Goal: Information Seeking & Learning: Learn about a topic

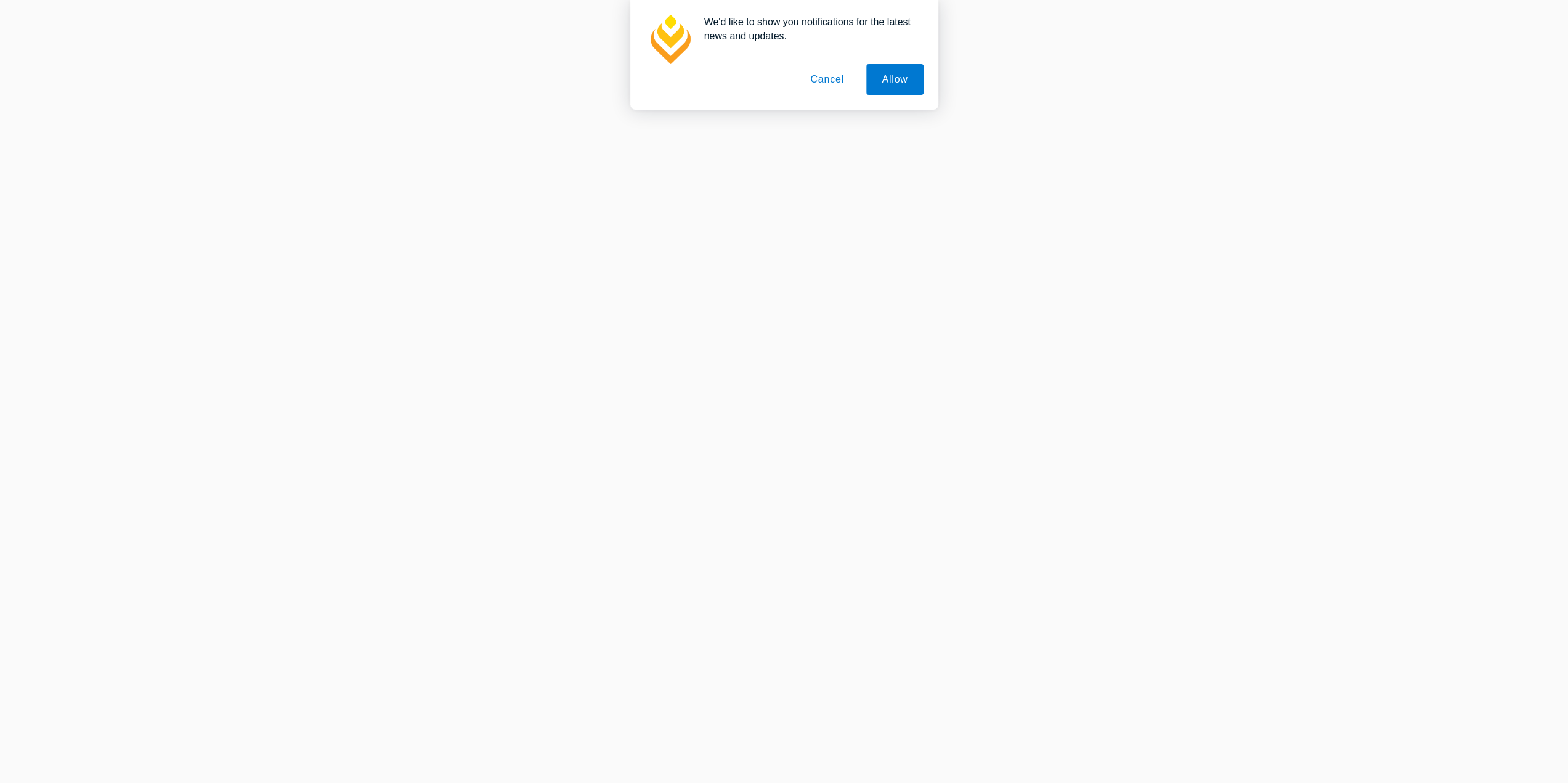
click at [826, 82] on button "Cancel" at bounding box center [827, 79] width 65 height 31
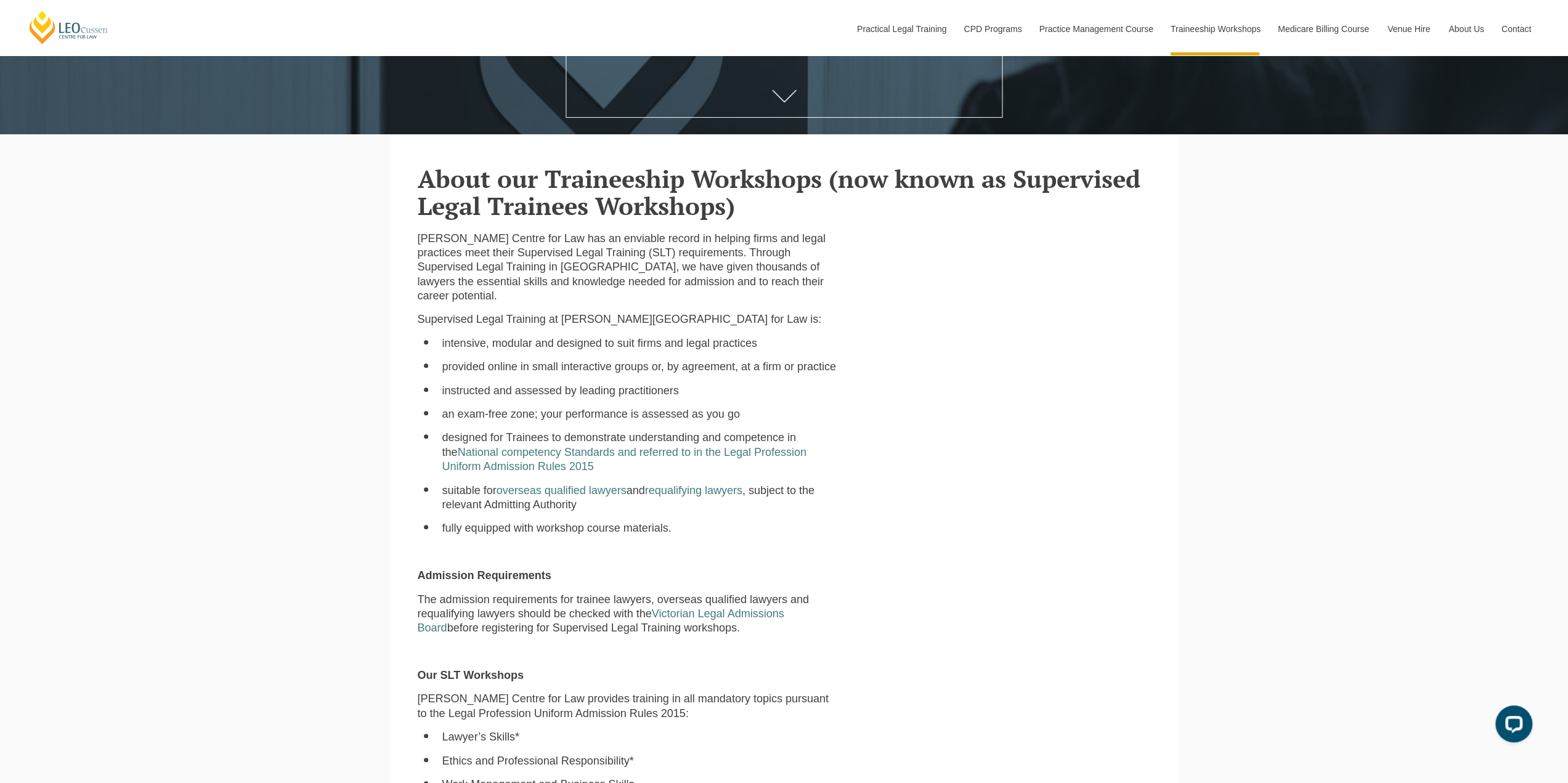
scroll to position [431, 0]
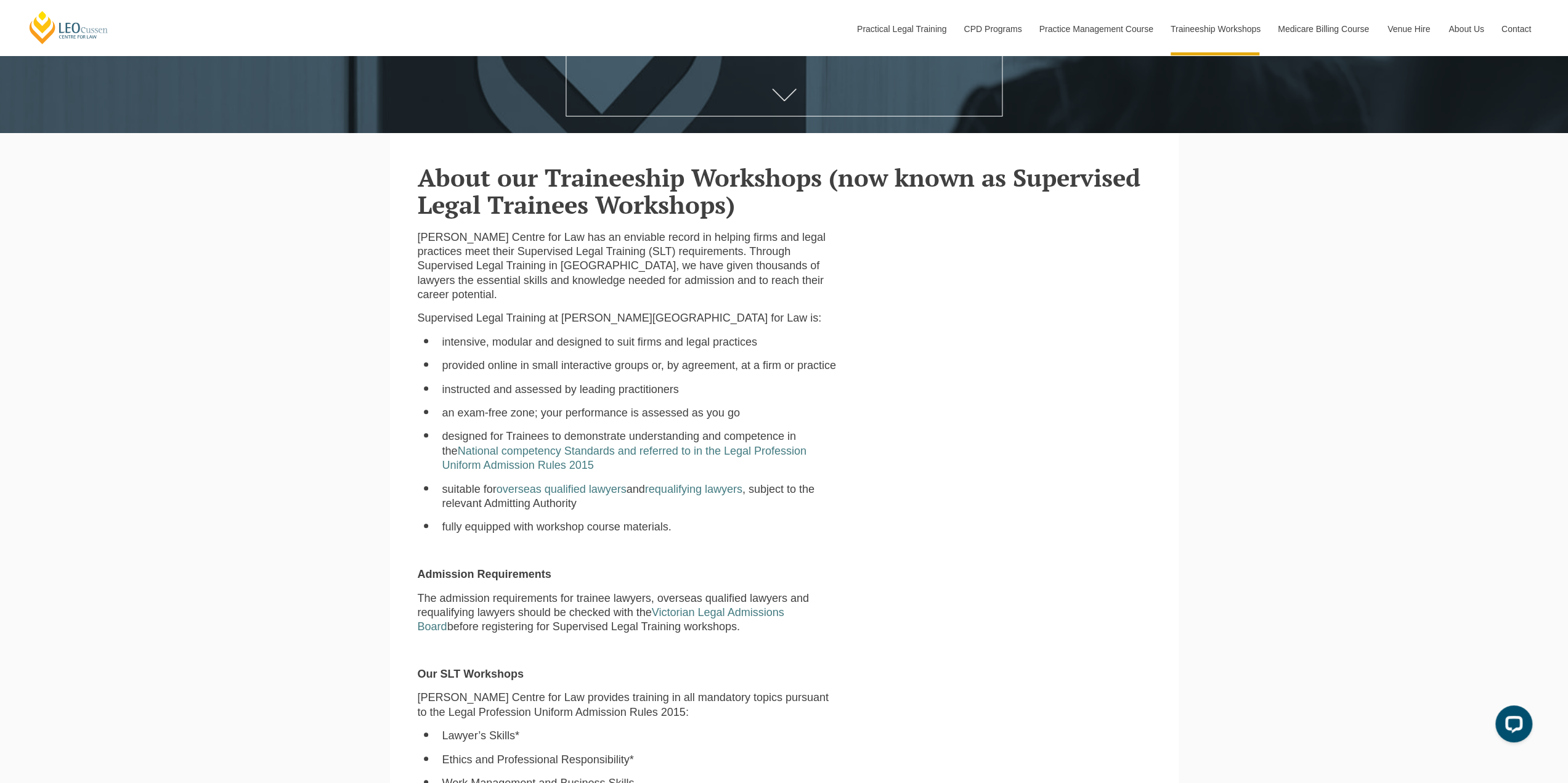
click at [960, 576] on div "[PERSON_NAME] Centre for Law has an enviable record in helping firms and legal …" at bounding box center [784, 740] width 752 height 1020
click at [914, 596] on div "[PERSON_NAME] Centre for Law has an enviable record in helping firms and legal …" at bounding box center [784, 740] width 752 height 1020
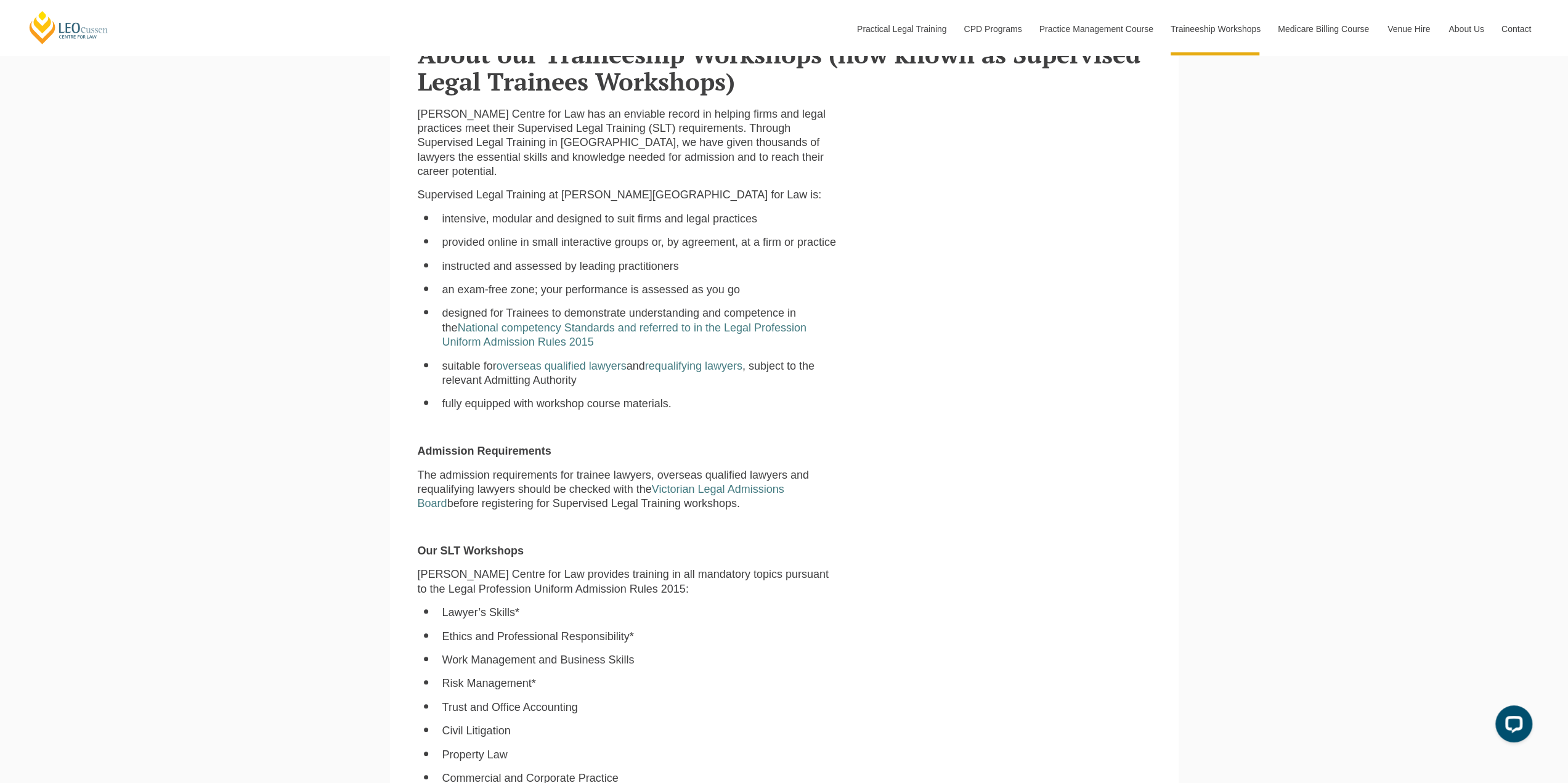
click at [964, 587] on div "[PERSON_NAME] Centre for Law has an enviable record in helping firms and legal …" at bounding box center [784, 617] width 752 height 1020
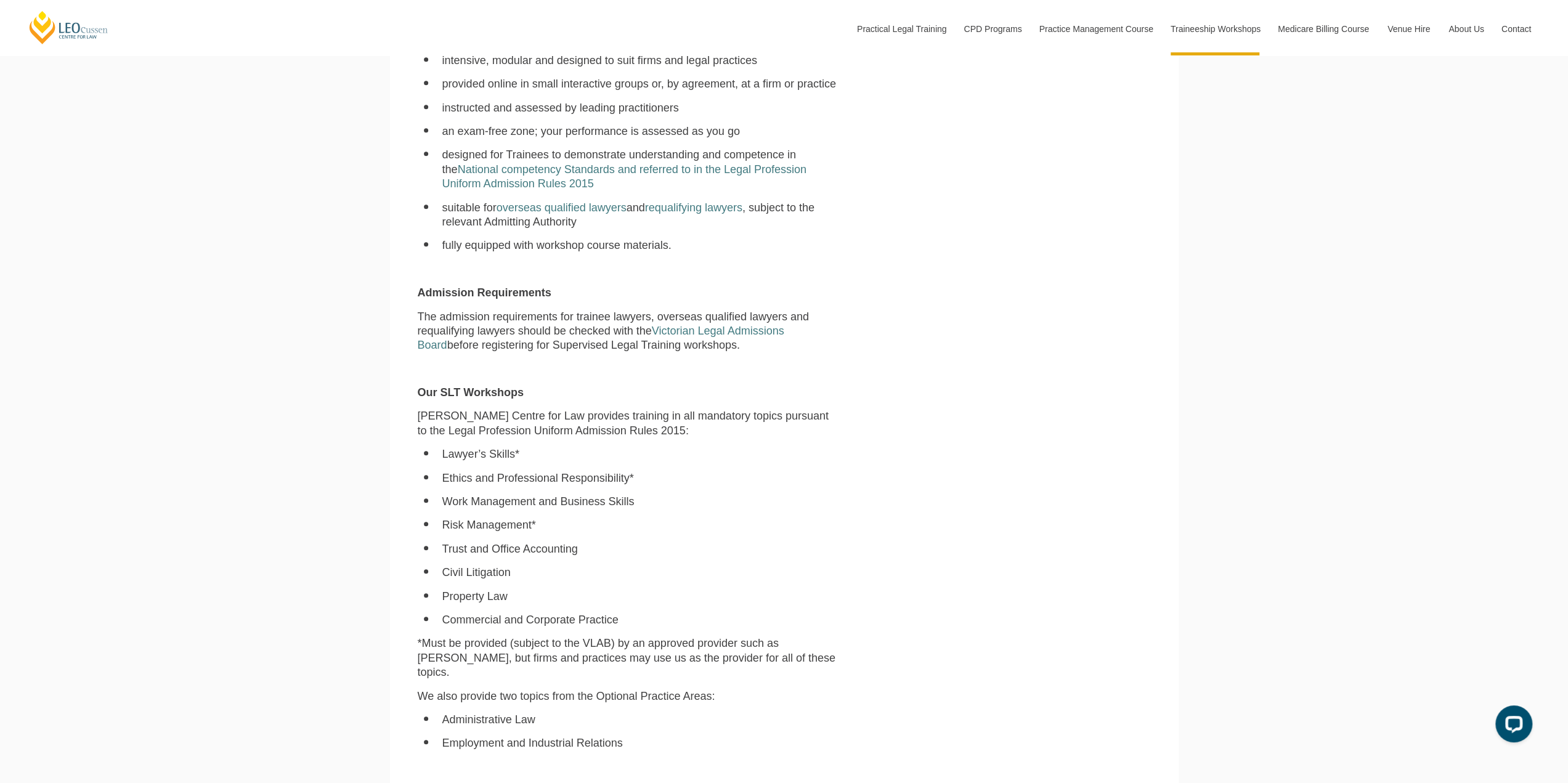
scroll to position [739, 0]
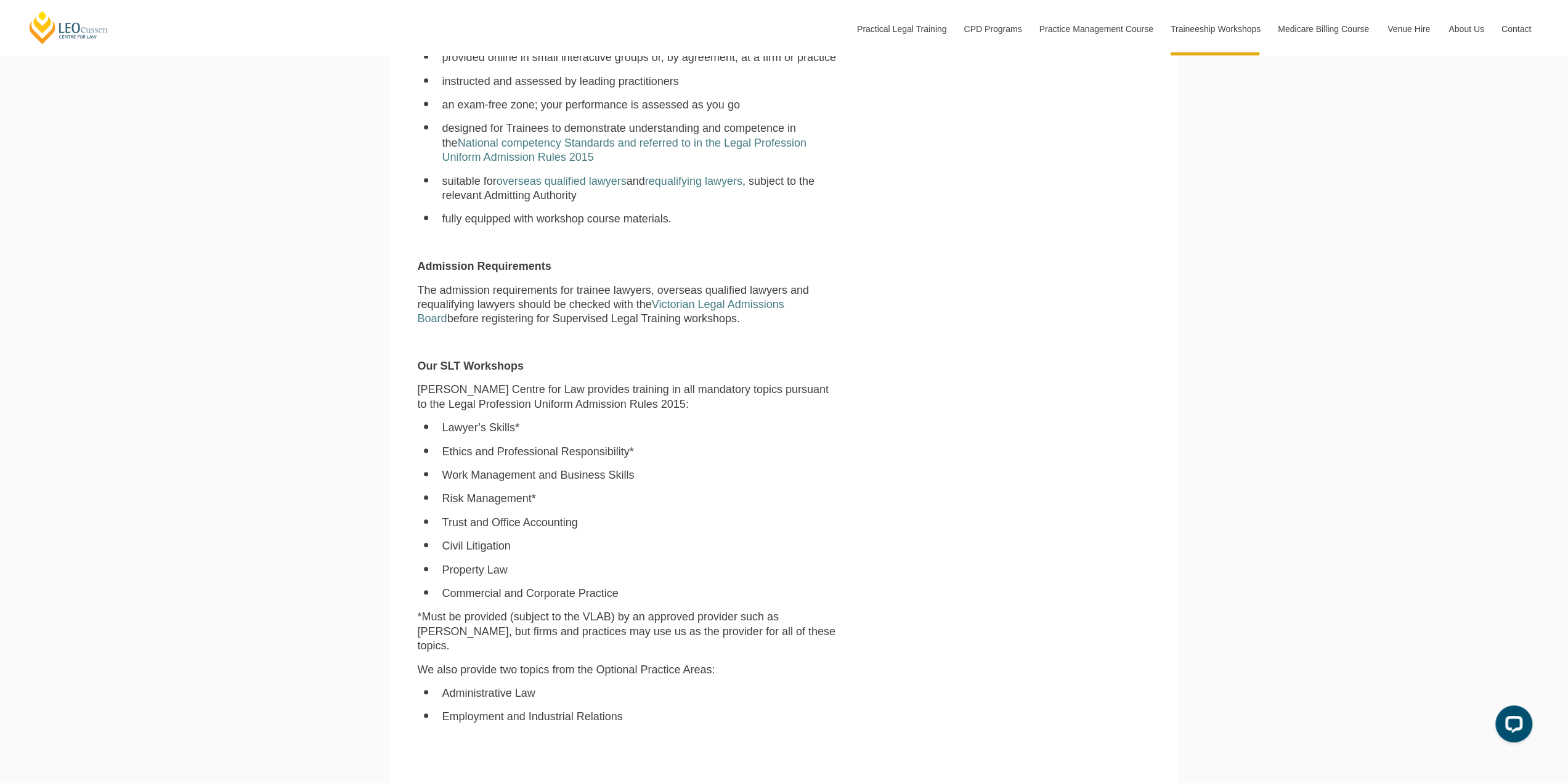
click at [950, 542] on div "[PERSON_NAME] Centre for Law has an enviable record in helping firms and legal …" at bounding box center [784, 432] width 752 height 1020
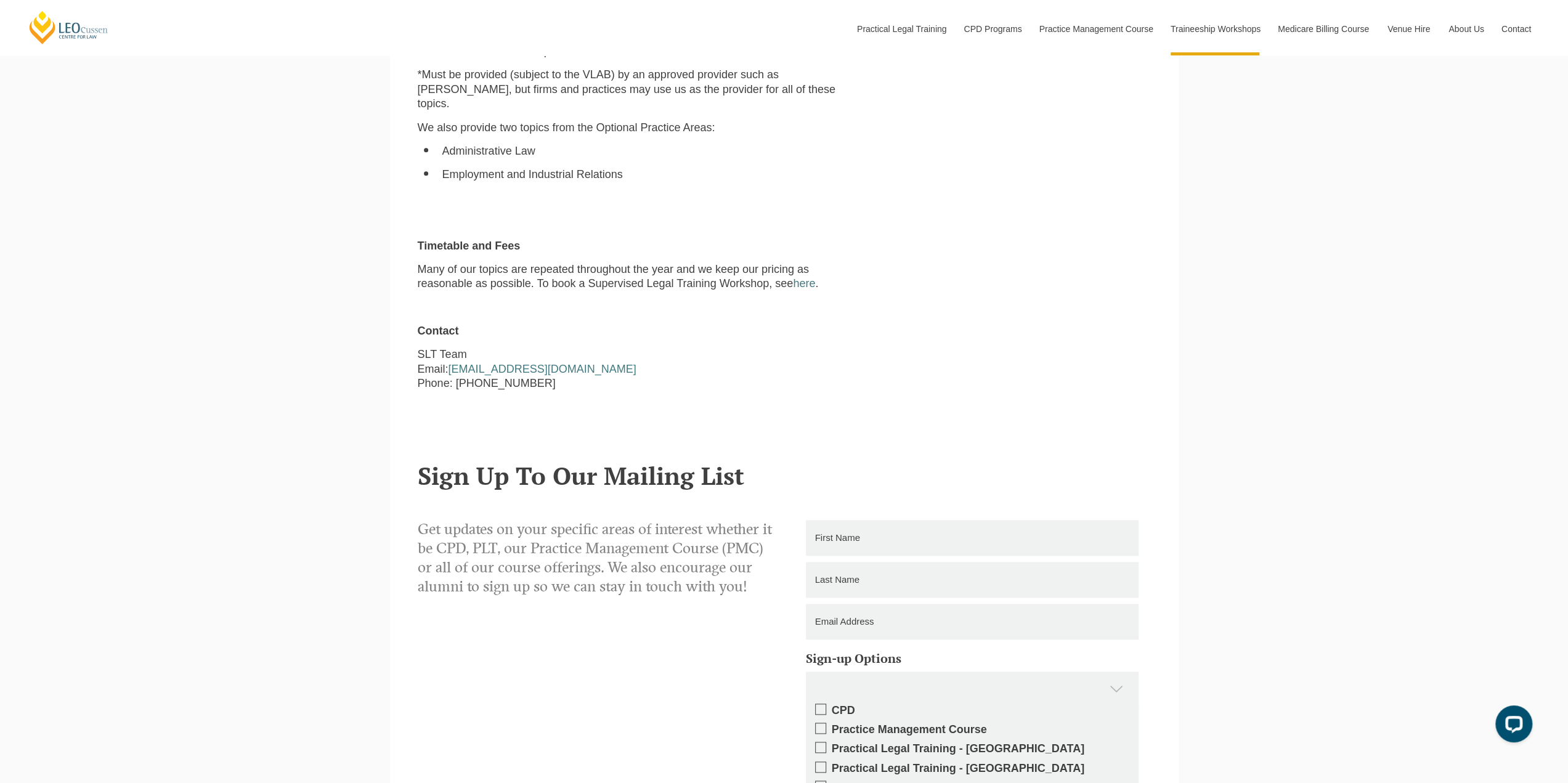
scroll to position [1293, 0]
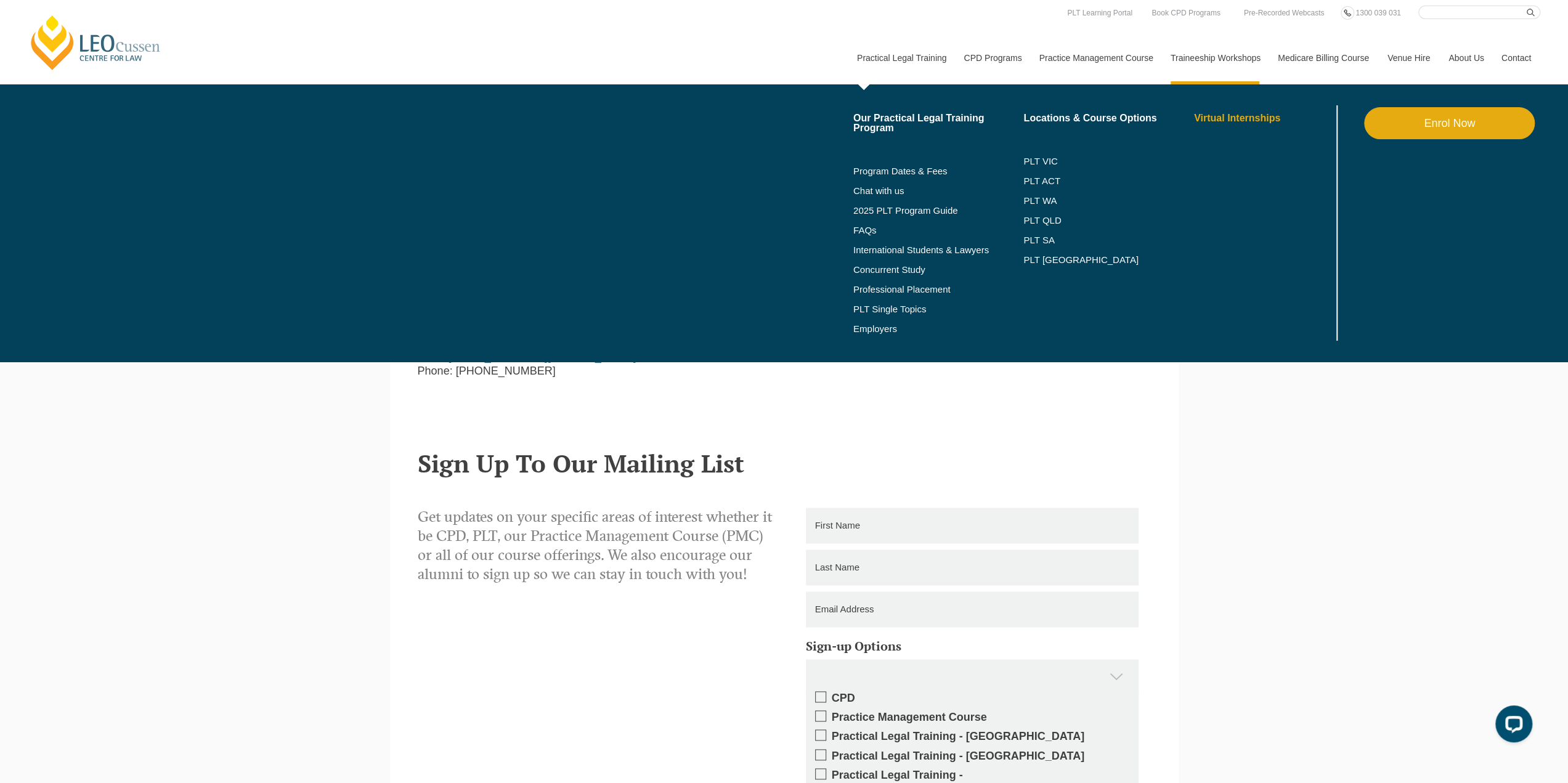
click at [1219, 121] on link "Virtual Internships" at bounding box center [1263, 118] width 140 height 10
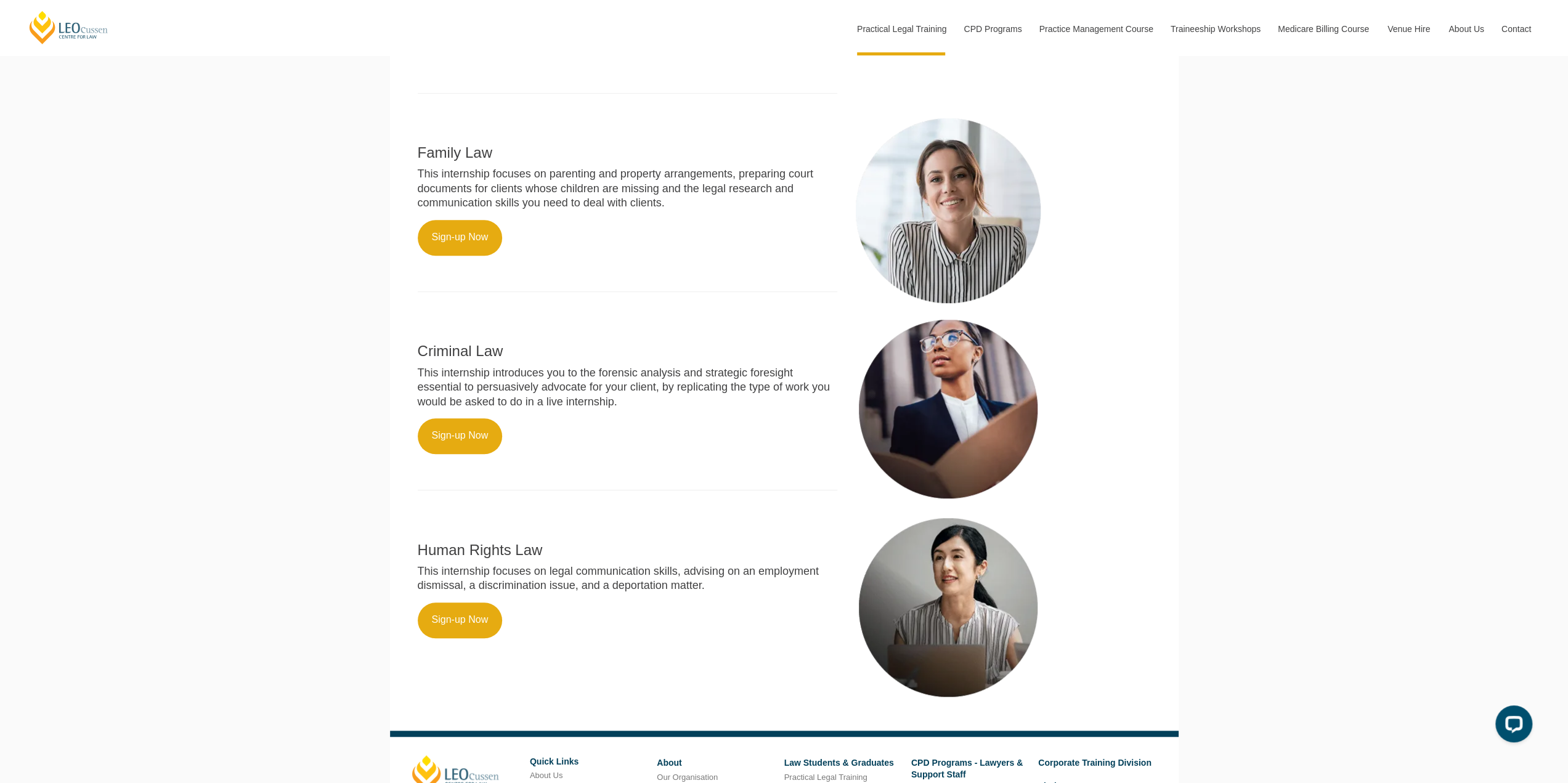
scroll to position [401, 0]
